Goal: Find specific page/section: Find specific page/section

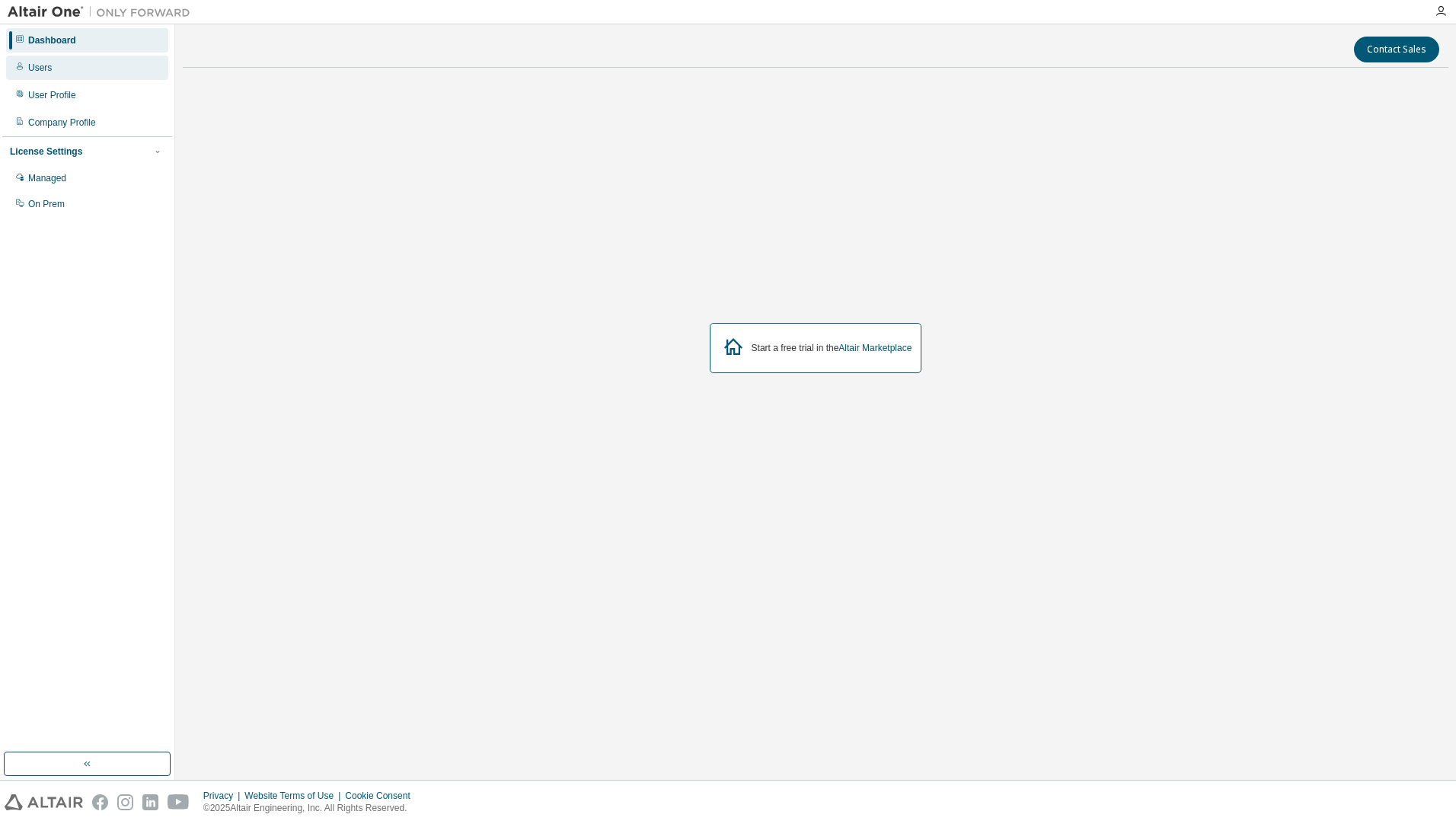
click at [49, 70] on div "Users" at bounding box center [40, 67] width 24 height 12
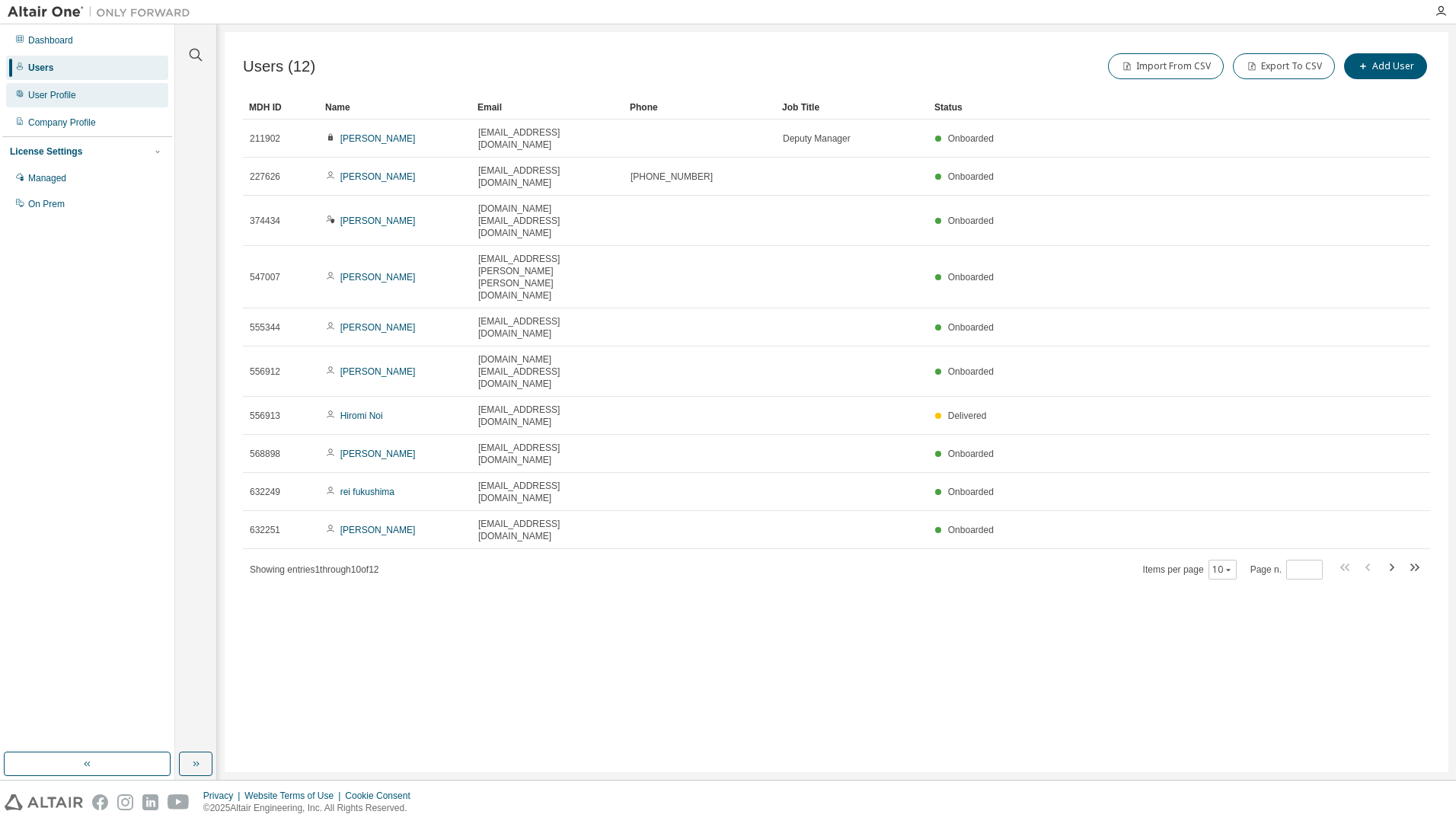
click at [57, 96] on div "User Profile" at bounding box center [52, 94] width 48 height 12
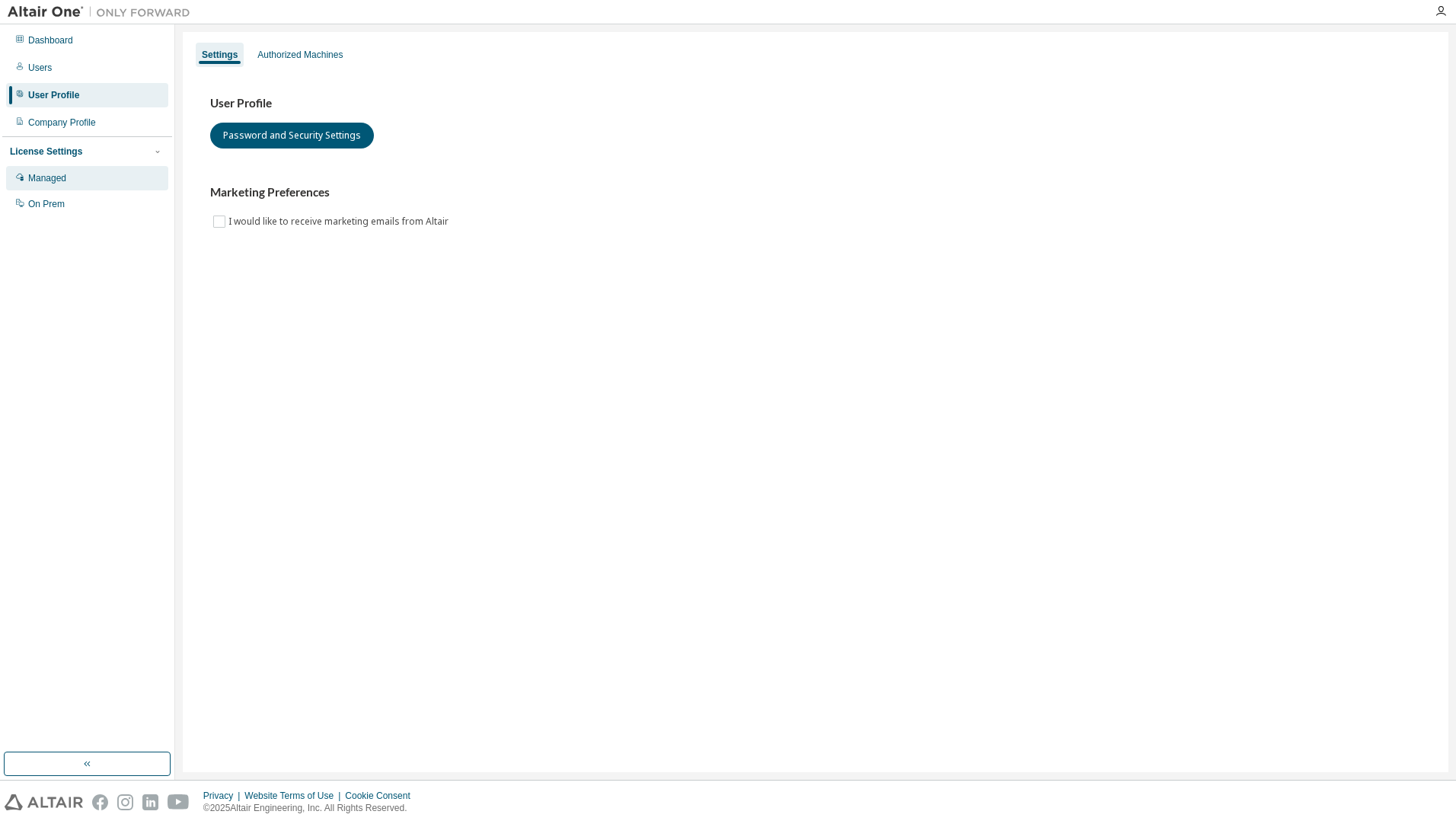
click at [73, 178] on div "Managed" at bounding box center [87, 178] width 162 height 25
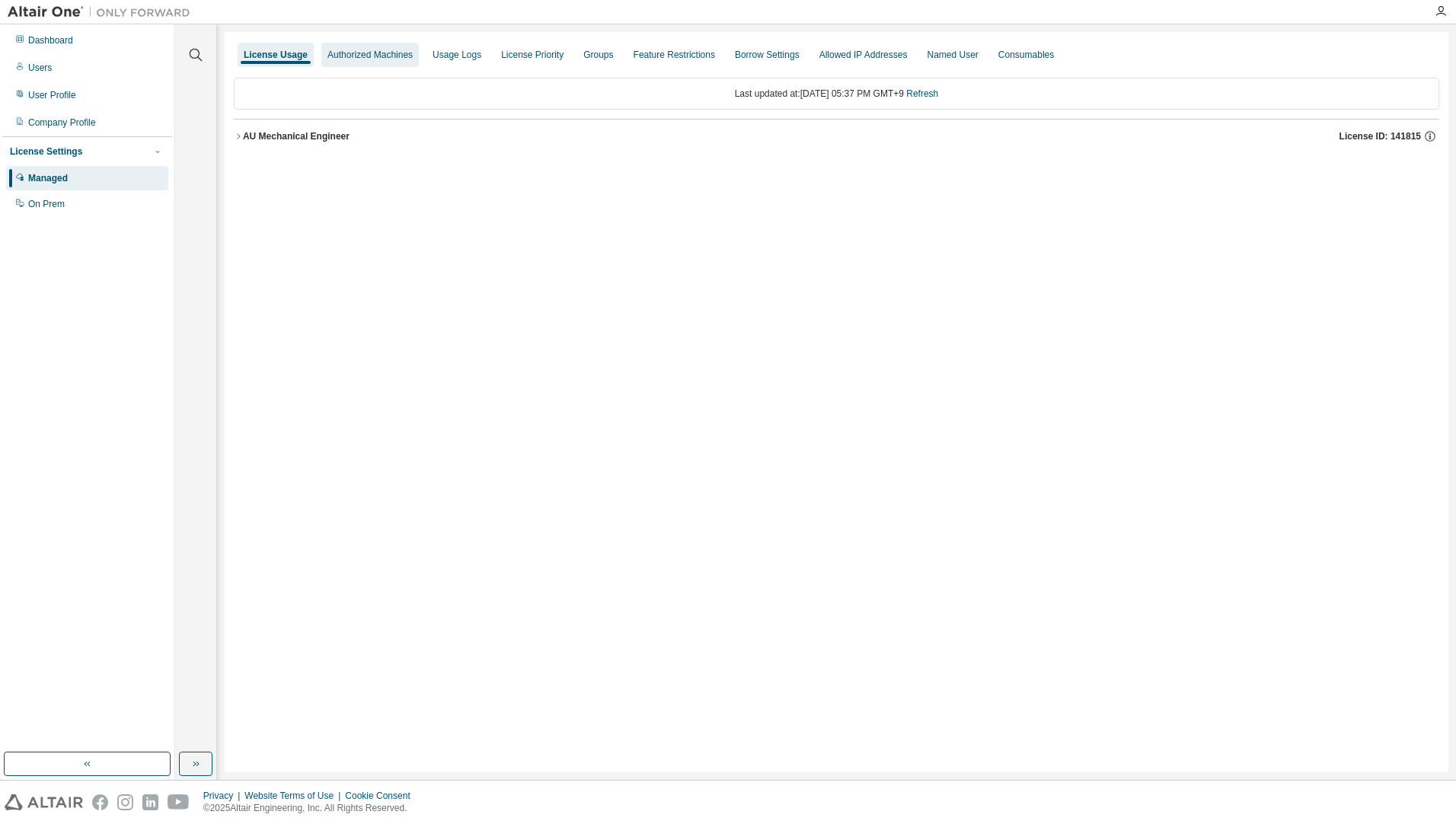
click at [373, 52] on div "Authorized Machines" at bounding box center [370, 55] width 85 height 12
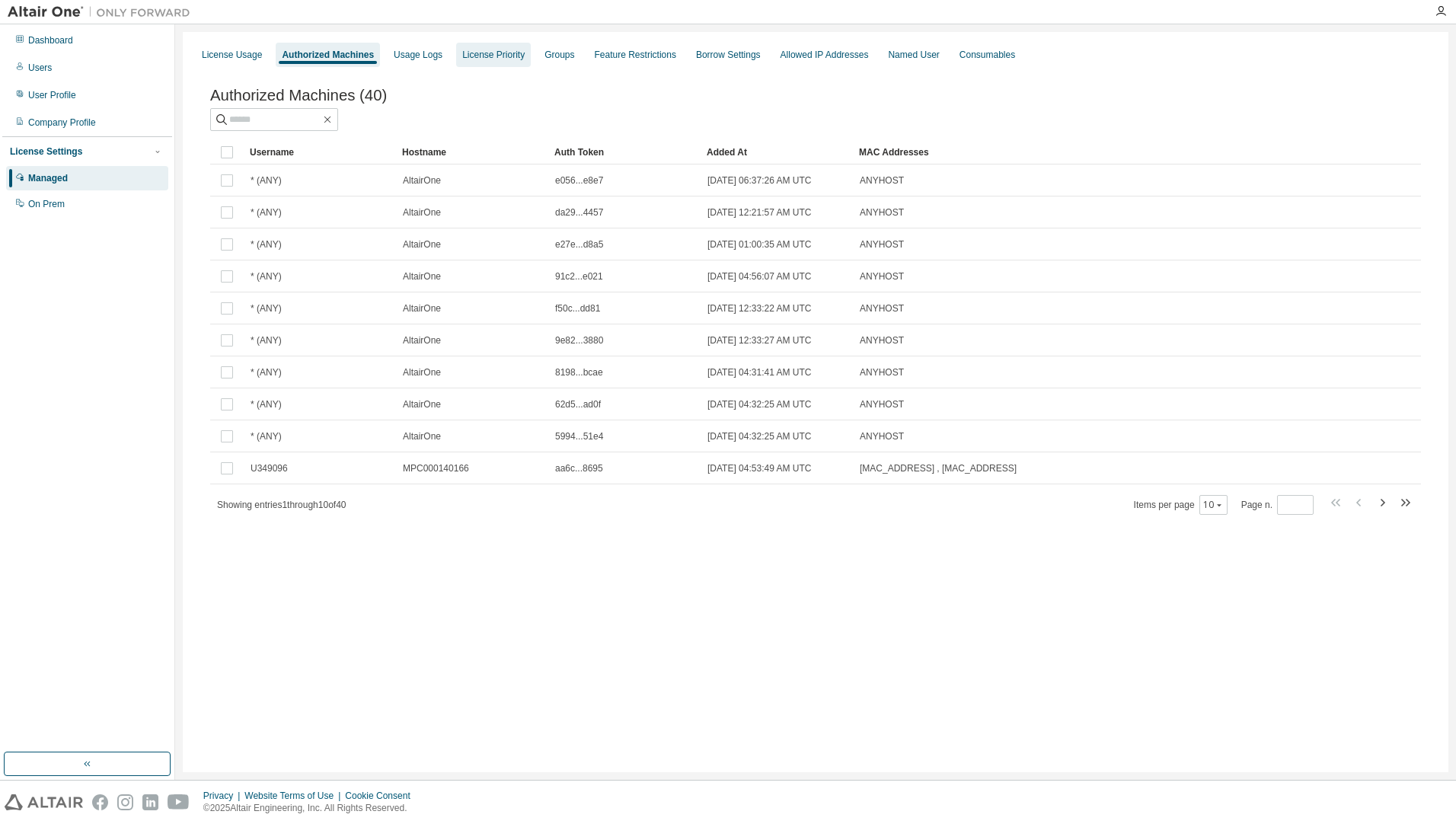
click at [476, 58] on div "License Priority" at bounding box center [493, 55] width 62 height 12
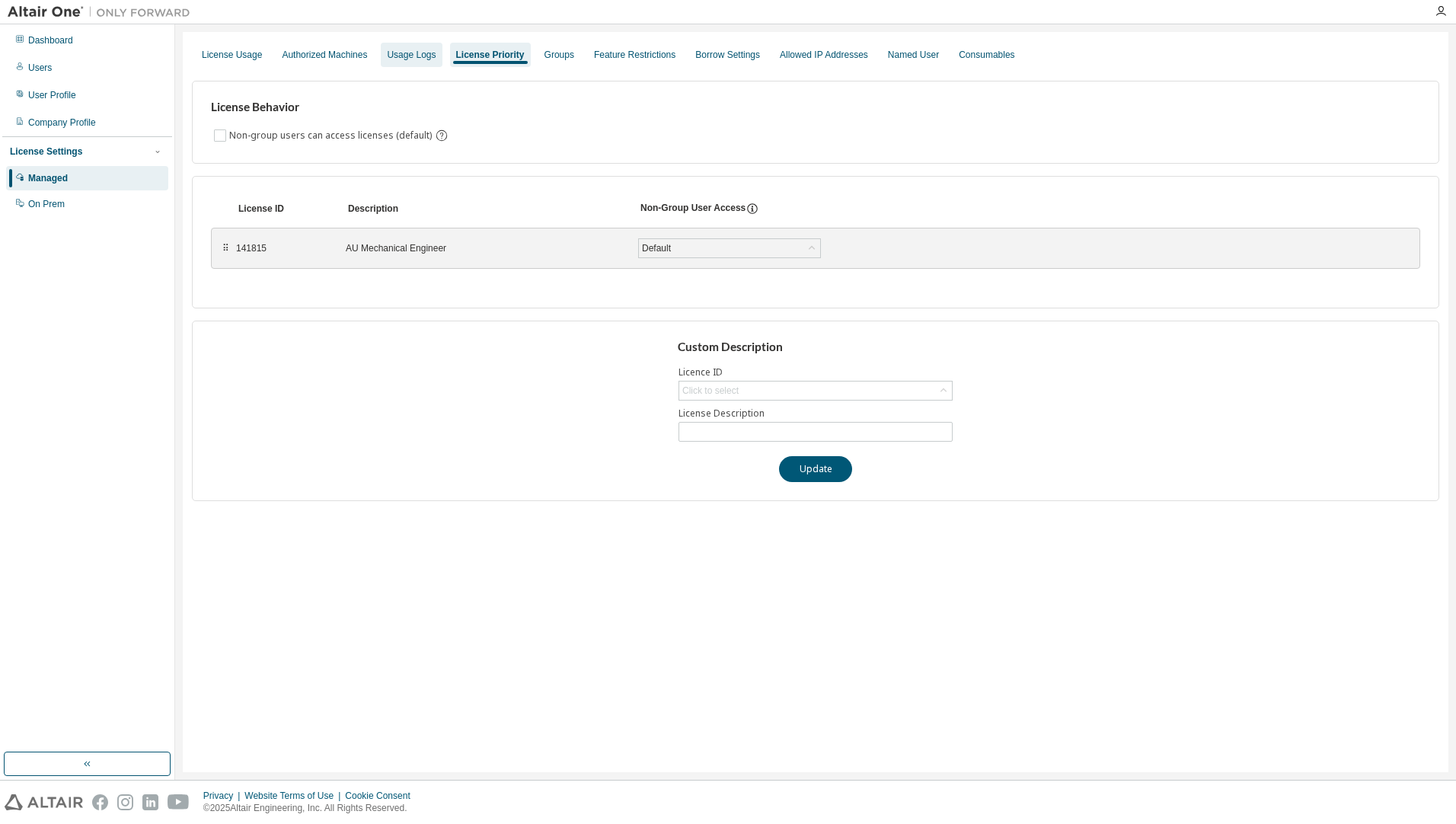
click at [407, 57] on div "Usage Logs" at bounding box center [411, 55] width 49 height 12
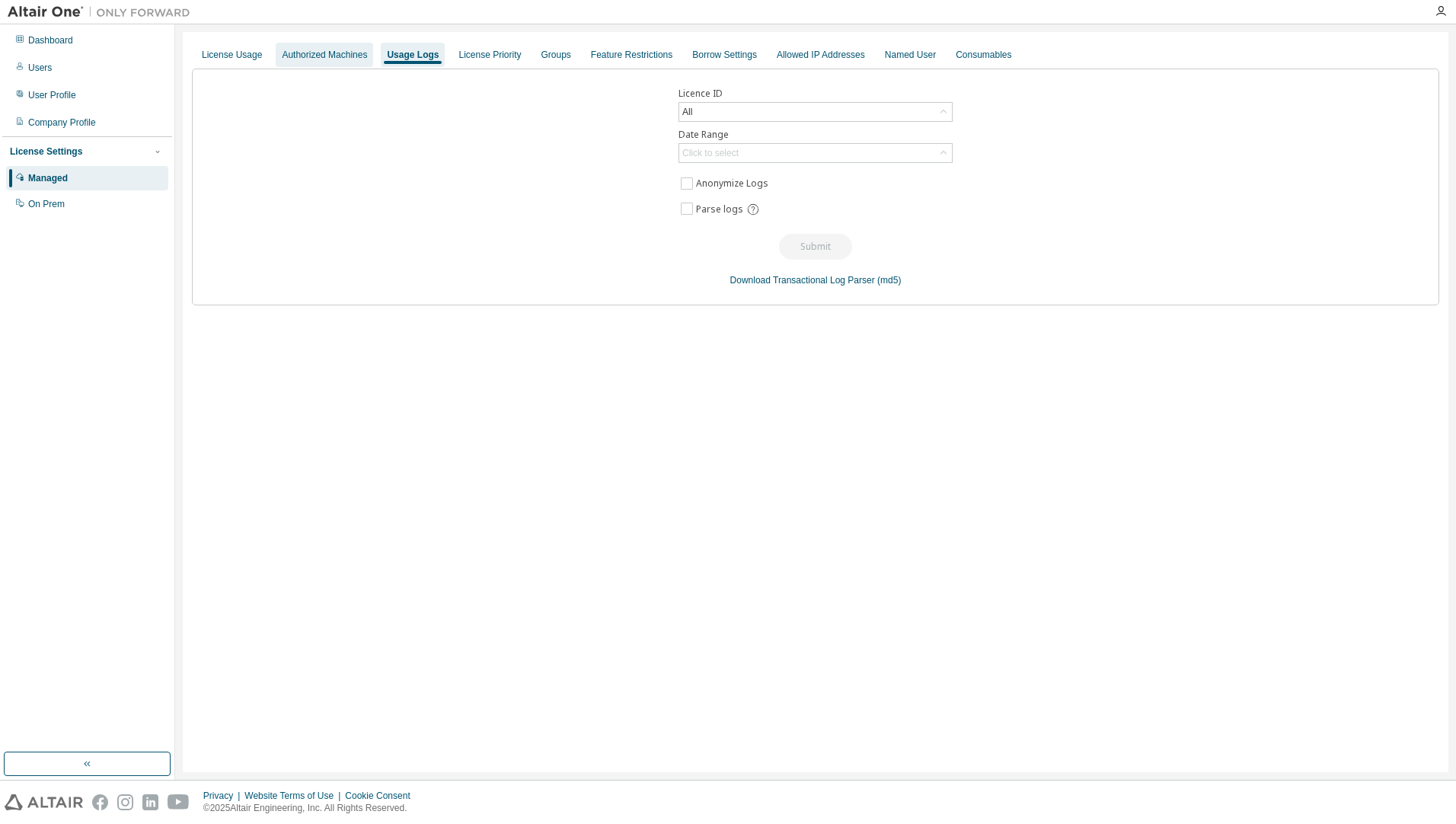
click at [294, 57] on div "Authorized Machines" at bounding box center [324, 55] width 85 height 12
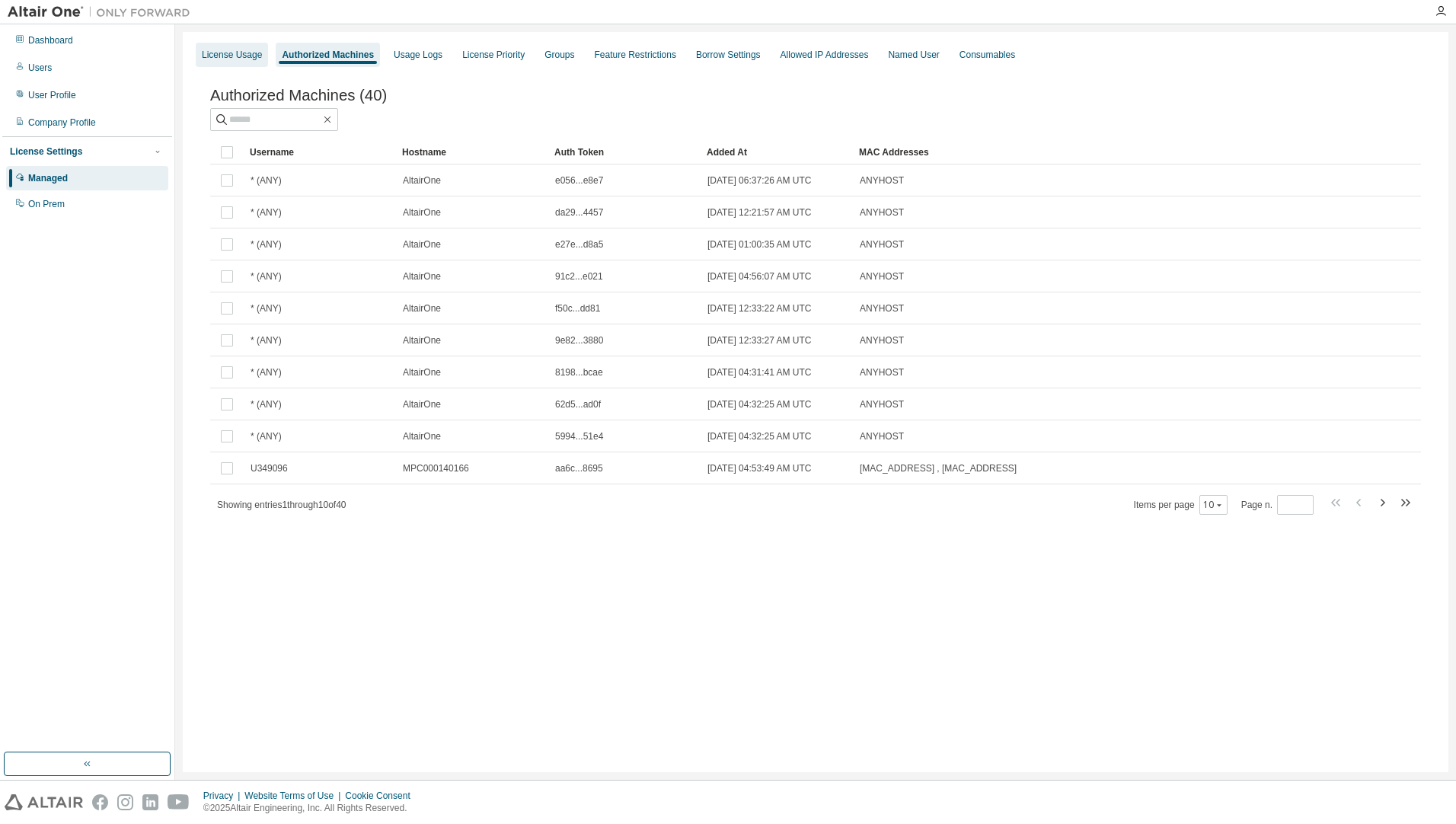
click at [219, 59] on div "License Usage" at bounding box center [232, 55] width 60 height 12
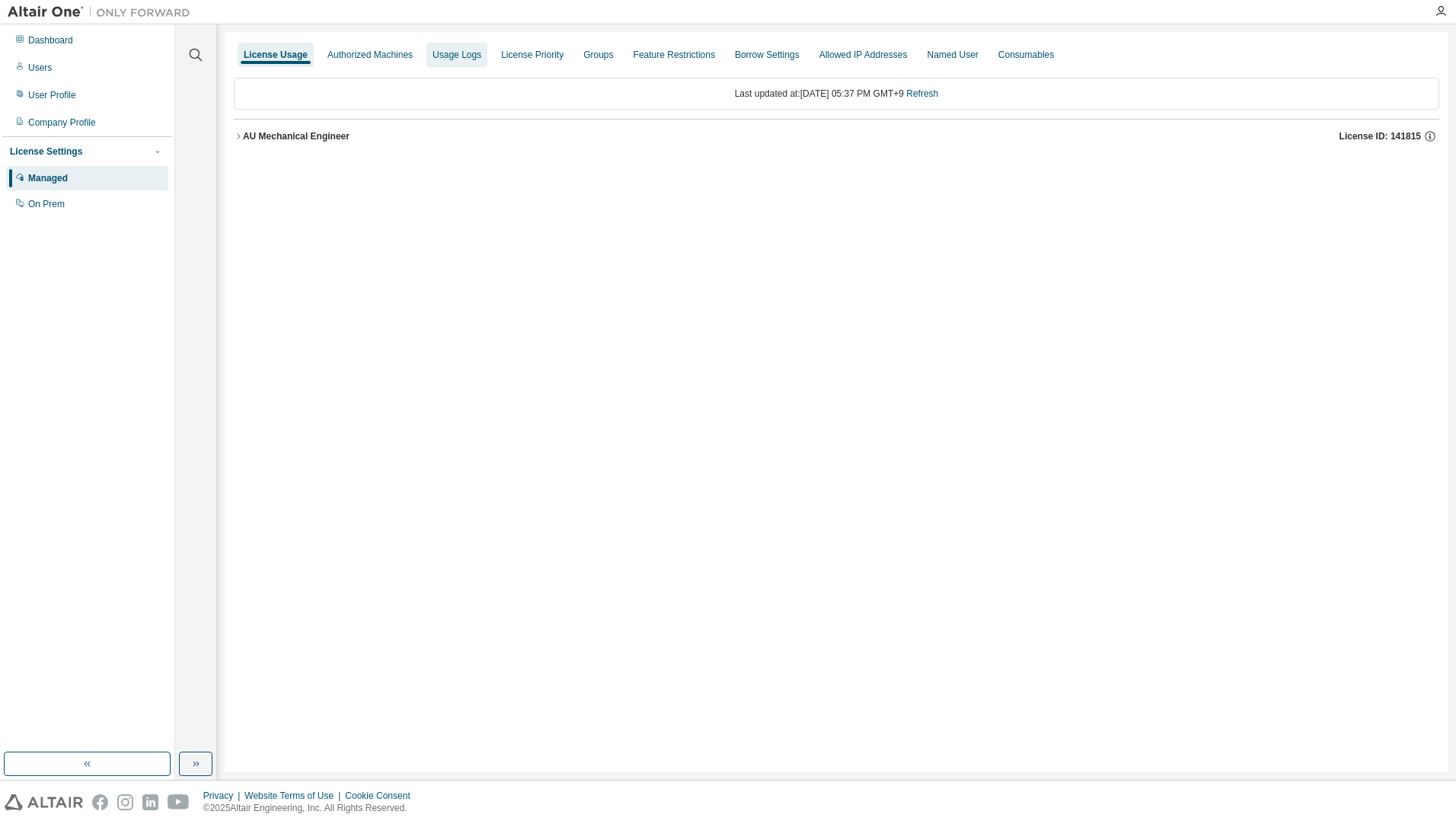
click at [470, 53] on div "Usage Logs" at bounding box center [457, 55] width 49 height 12
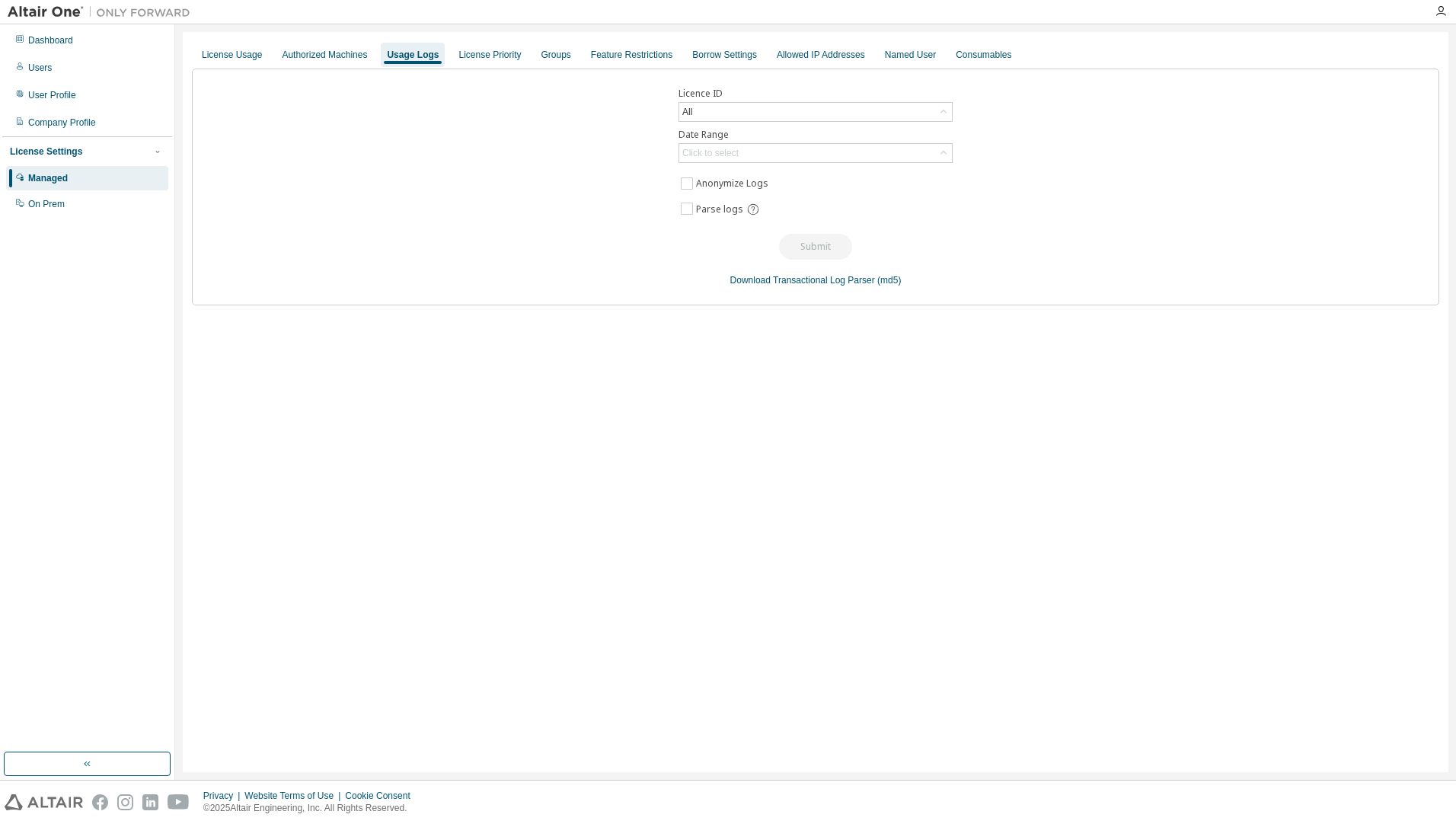
click at [865, 493] on div "License Usage Authorized Machines Usage Logs License Priority Groups Feature Re…" at bounding box center [816, 402] width 1266 height 740
